Goal: Transaction & Acquisition: Subscribe to service/newsletter

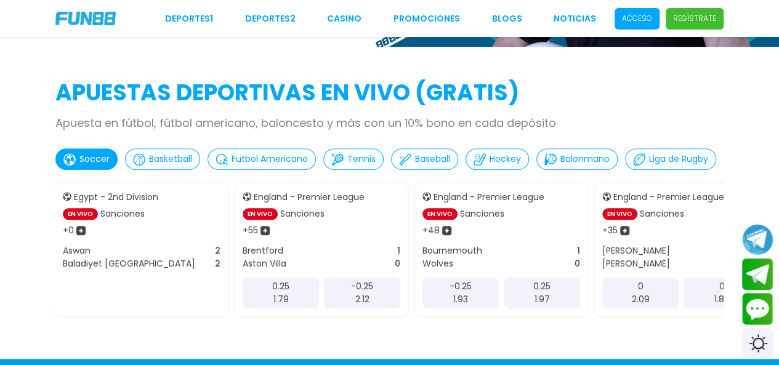
scroll to position [246, 0]
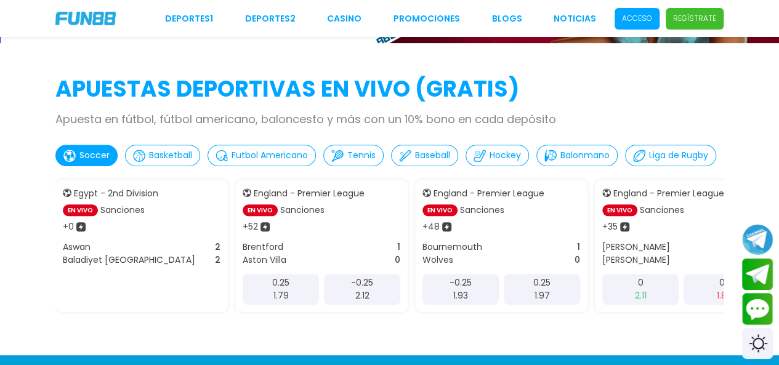
click at [433, 123] on p "Apuesta en fútbol, fútbol americano, baloncesto y más con un 10% bono en cada d…" at bounding box center [389, 119] width 668 height 17
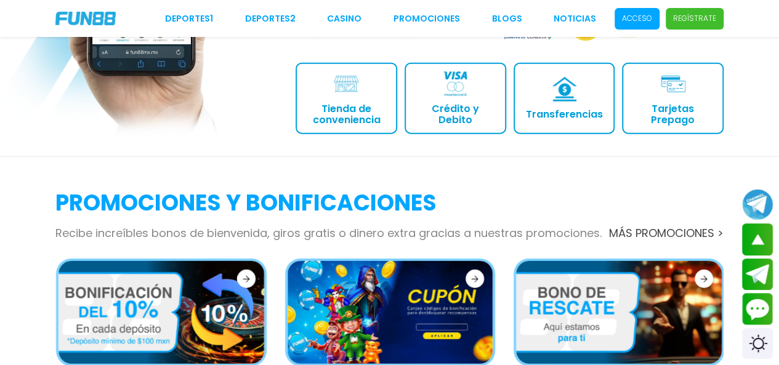
scroll to position [1660, 0]
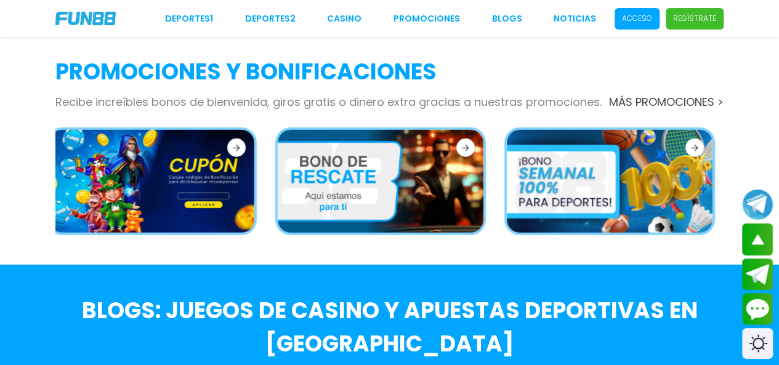
drag, startPoint x: 599, startPoint y: 160, endPoint x: 590, endPoint y: 160, distance: 9.2
click at [590, 160] on img at bounding box center [610, 181] width 206 height 103
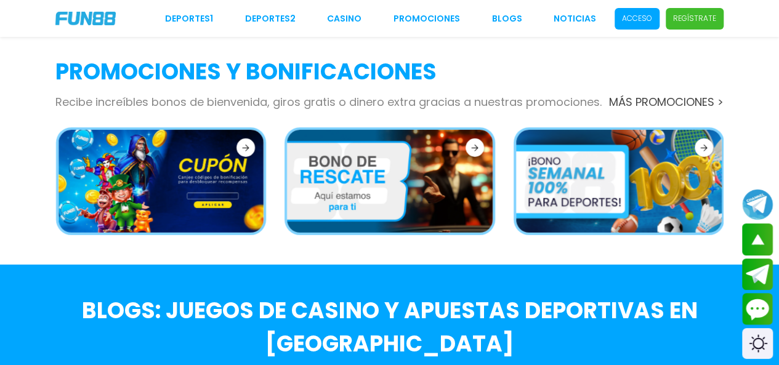
click at [586, 160] on img at bounding box center [619, 181] width 206 height 103
click at [643, 147] on img at bounding box center [619, 181] width 206 height 103
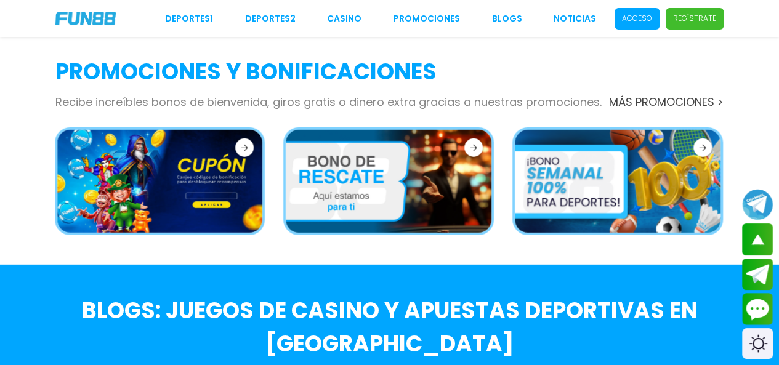
click at [606, 151] on img at bounding box center [618, 181] width 206 height 103
drag, startPoint x: 605, startPoint y: 152, endPoint x: 606, endPoint y: 158, distance: 6.9
click at [605, 153] on img at bounding box center [618, 181] width 206 height 103
drag, startPoint x: 606, startPoint y: 158, endPoint x: 670, endPoint y: 156, distance: 64.1
click at [607, 160] on img at bounding box center [617, 181] width 206 height 103
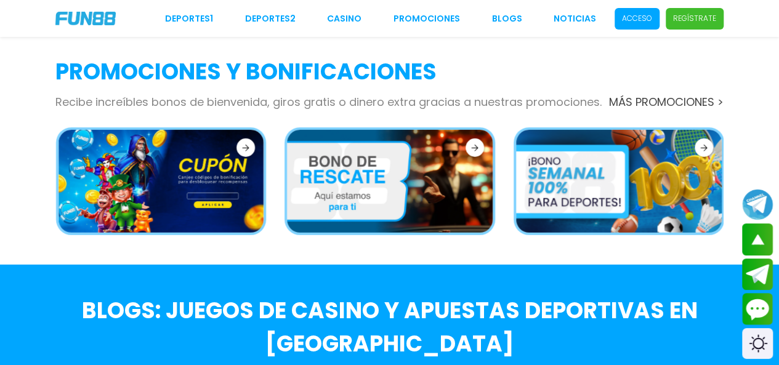
click at [705, 145] on icon at bounding box center [703, 148] width 7 height 7
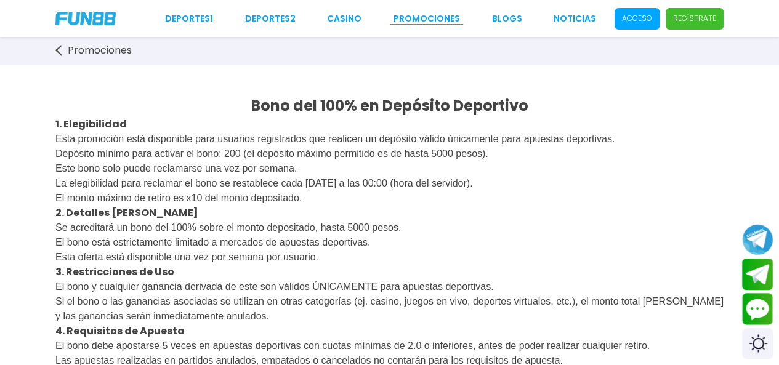
click at [437, 18] on link "Promociones" at bounding box center [427, 18] width 67 height 13
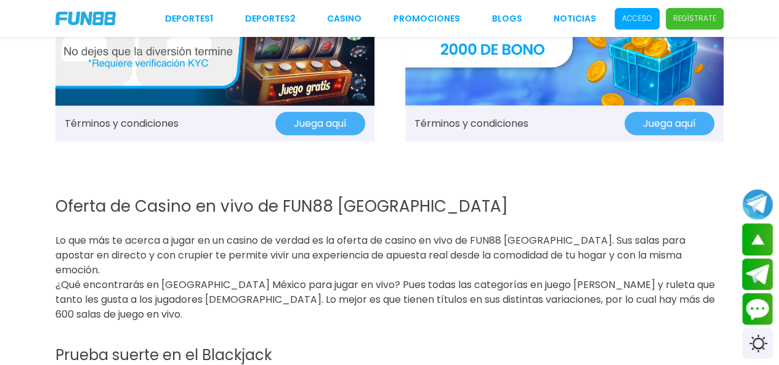
scroll to position [1478, 0]
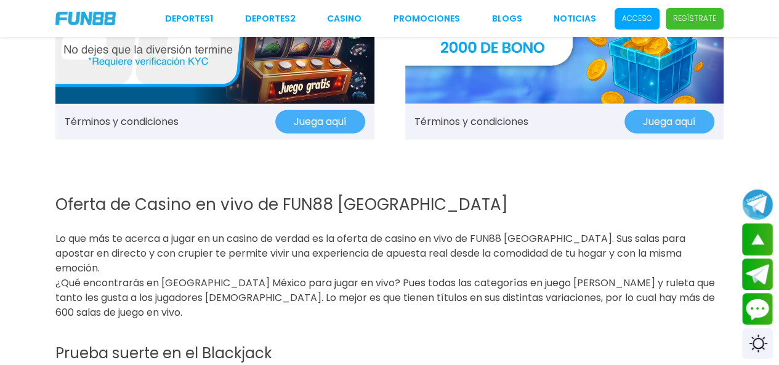
click at [644, 120] on button "Juega aquí" at bounding box center [670, 121] width 90 height 23
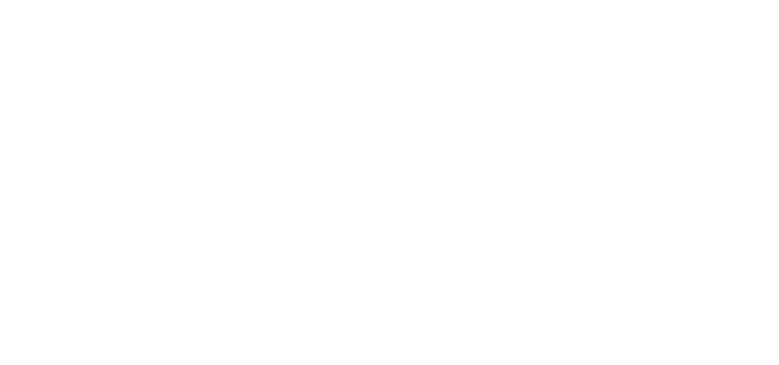
scroll to position [0, 0]
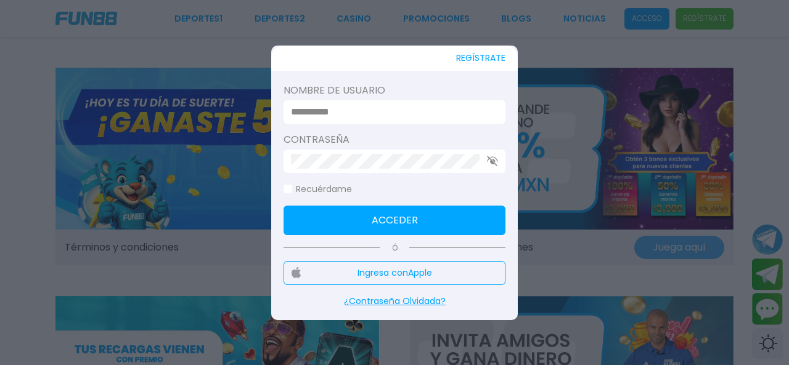
click at [316, 21] on div at bounding box center [394, 182] width 789 height 365
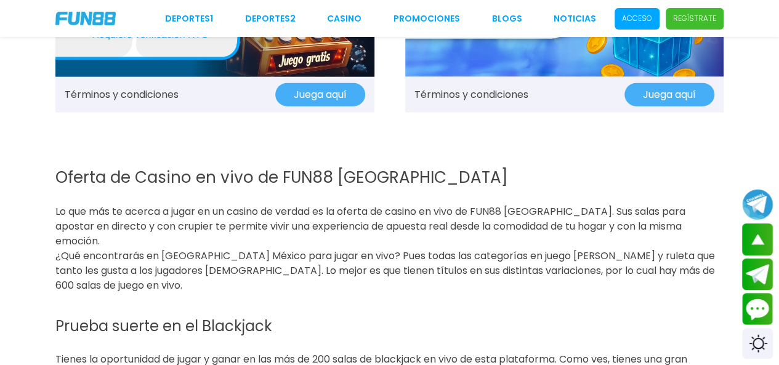
scroll to position [1540, 0]
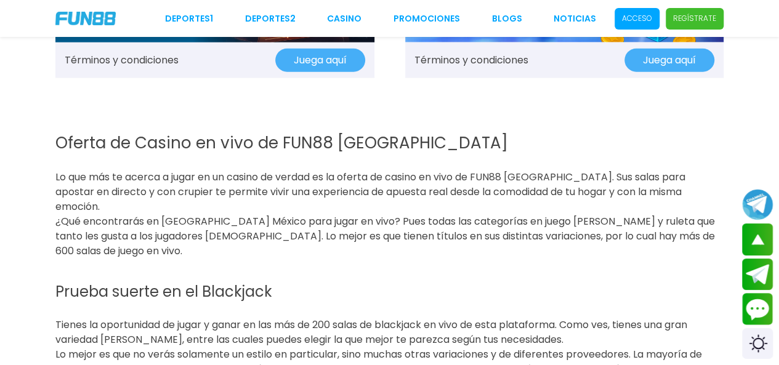
click at [439, 57] on link "Términos y condiciones" at bounding box center [472, 60] width 114 height 15
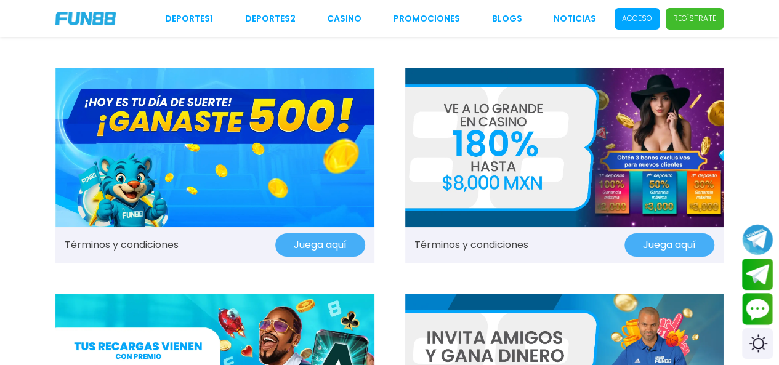
click at [242, 144] on img at bounding box center [214, 148] width 319 height 160
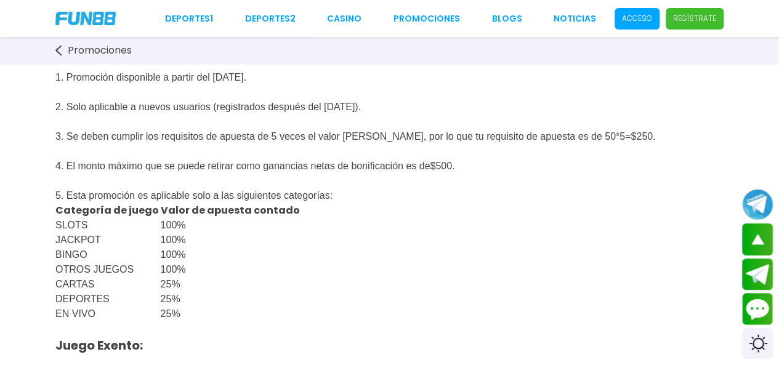
scroll to position [493, 0]
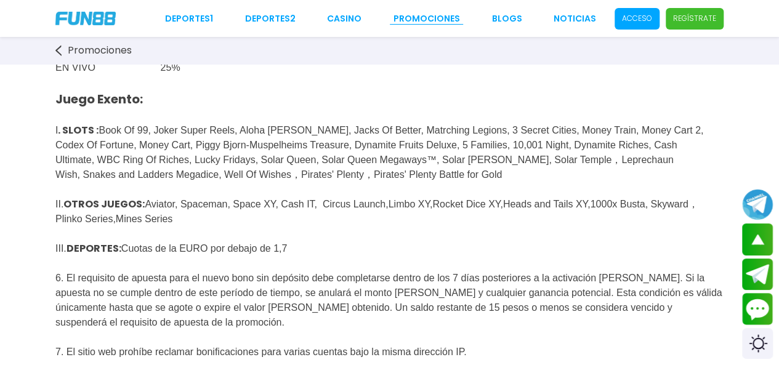
click at [429, 18] on link "Promociones" at bounding box center [427, 18] width 67 height 13
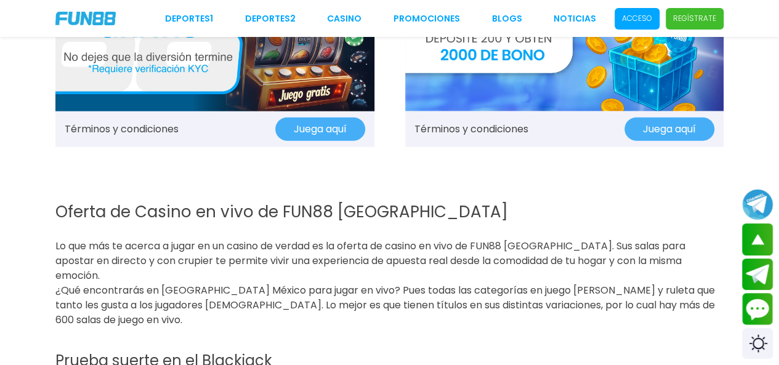
scroll to position [1602, 0]
